Goal: Complete application form

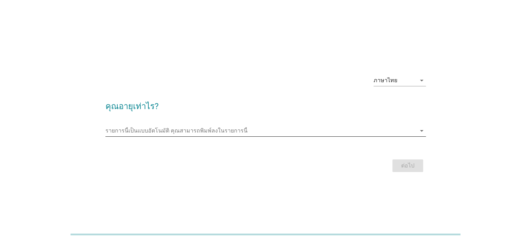
click at [236, 128] on input "รายการนี้เป็นแบบอัตโนมัติ คุณสามารถพิมพ์ลงในรายการนี้" at bounding box center [260, 130] width 311 height 11
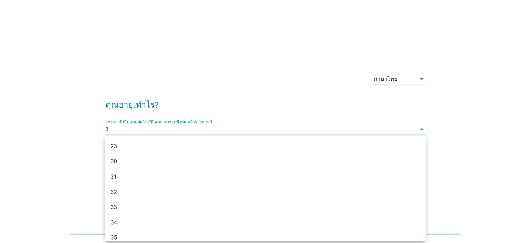
type input "39"
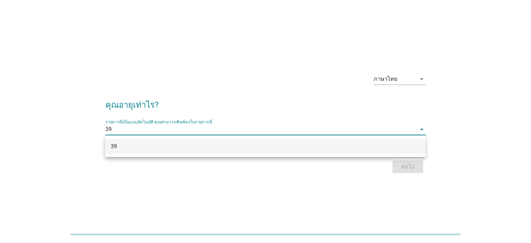
click at [355, 147] on div "39" at bounding box center [252, 146] width 283 height 8
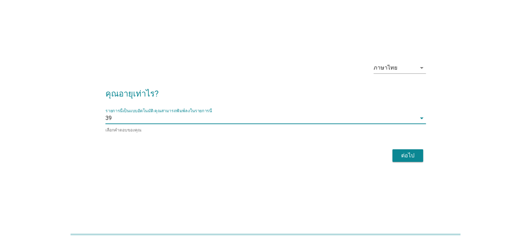
scroll to position [17, 0]
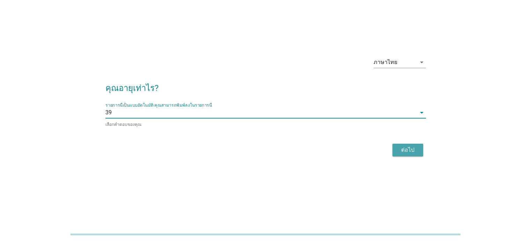
click at [394, 150] on button "ต่อไป" at bounding box center [407, 149] width 31 height 13
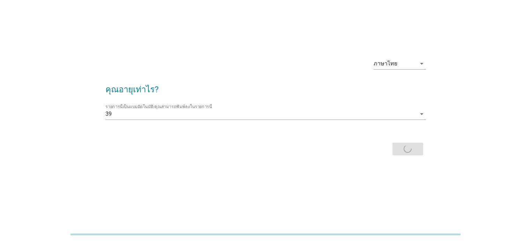
scroll to position [0, 0]
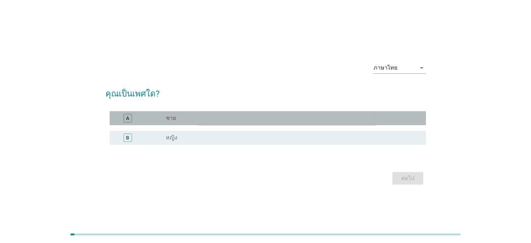
click at [214, 123] on div "A radio_button_unchecked ชาย" at bounding box center [268, 118] width 316 height 14
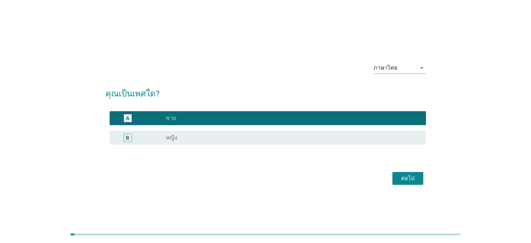
click at [399, 174] on div "ต่อไป" at bounding box center [408, 178] width 20 height 8
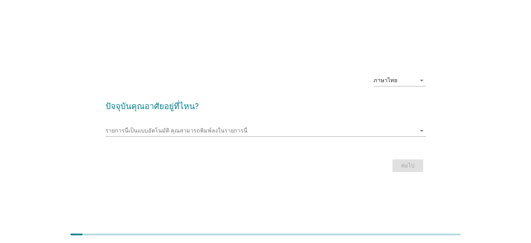
click at [177, 124] on div "รายการนี้เป็นแบบอัตโนมัติ [PERSON_NAME]พิมพ์ลงในรายการนี้ arrow_drop_down" at bounding box center [265, 132] width 320 height 22
click at [176, 130] on input "รายการนี้เป็นแบบอัตโนมัติ คุณสามารถพิมพ์ลงในรายการนี้" at bounding box center [260, 130] width 311 height 11
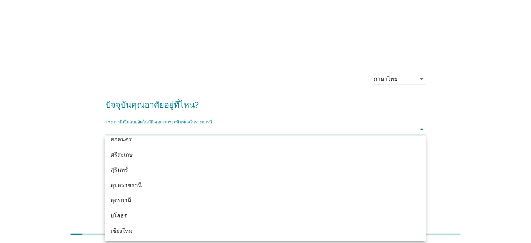
scroll to position [279, 0]
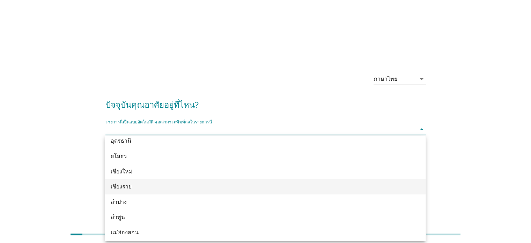
type input "ก"
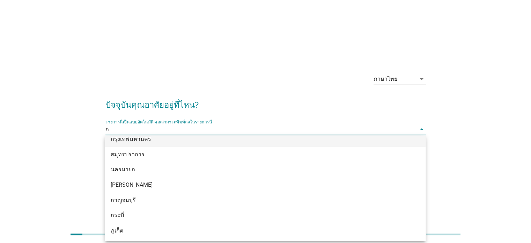
click at [160, 143] on div "กรุงเทพมหานคร" at bounding box center [265, 138] width 320 height 15
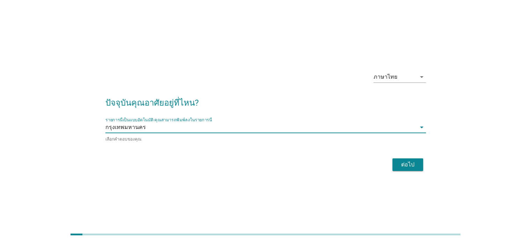
scroll to position [17, 0]
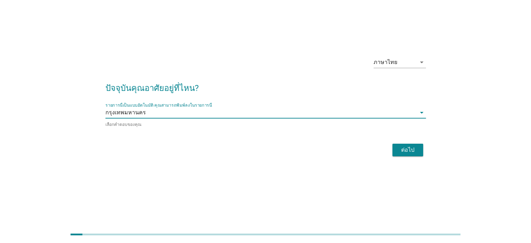
click at [395, 152] on button "ต่อไป" at bounding box center [407, 149] width 31 height 13
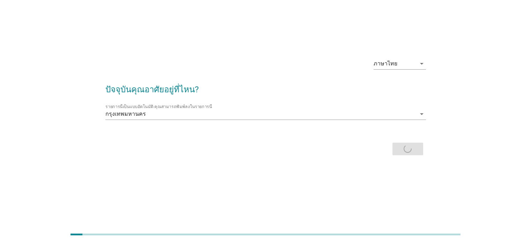
scroll to position [0, 0]
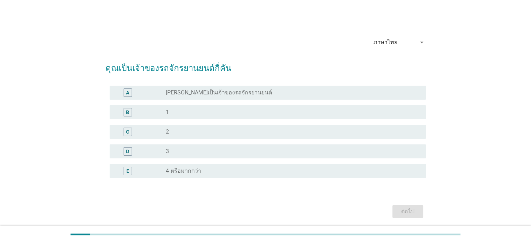
click at [170, 108] on div "radio_button_unchecked 1" at bounding box center [293, 112] width 254 height 8
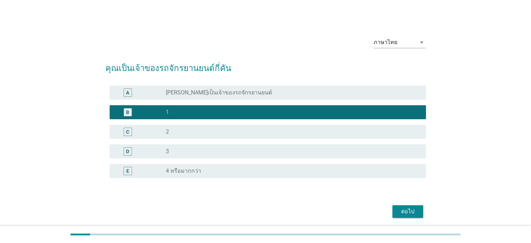
click at [406, 207] on div "ต่อไป" at bounding box center [408, 211] width 20 height 8
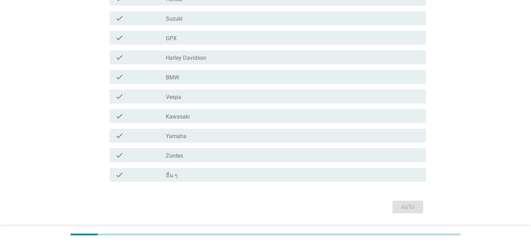
scroll to position [124, 0]
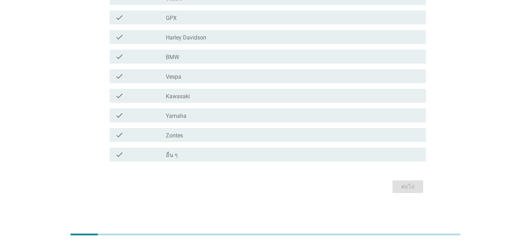
click at [198, 118] on div "check_box_outline_blank Yamaha" at bounding box center [293, 115] width 254 height 8
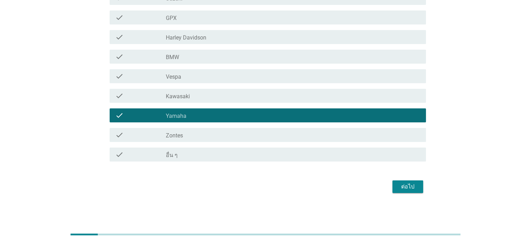
click at [419, 188] on button "ต่อไป" at bounding box center [407, 186] width 31 height 13
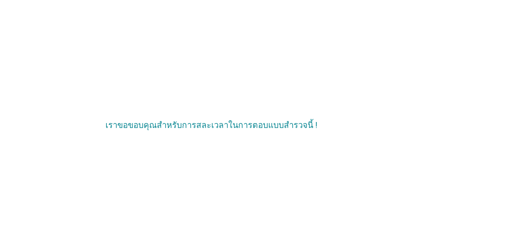
scroll to position [0, 0]
